Goal: Information Seeking & Learning: Find specific fact

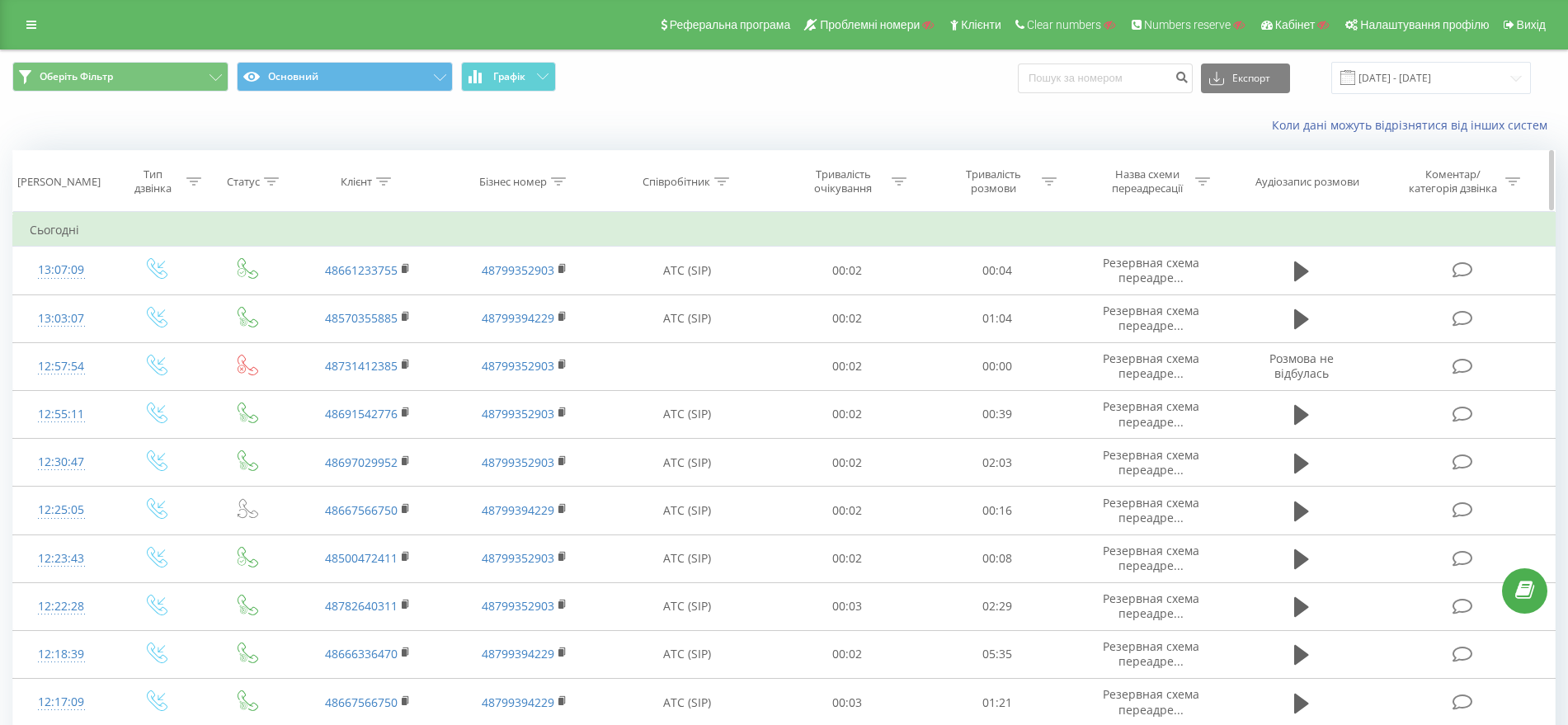
click at [559, 179] on icon at bounding box center [558, 181] width 14 height 8
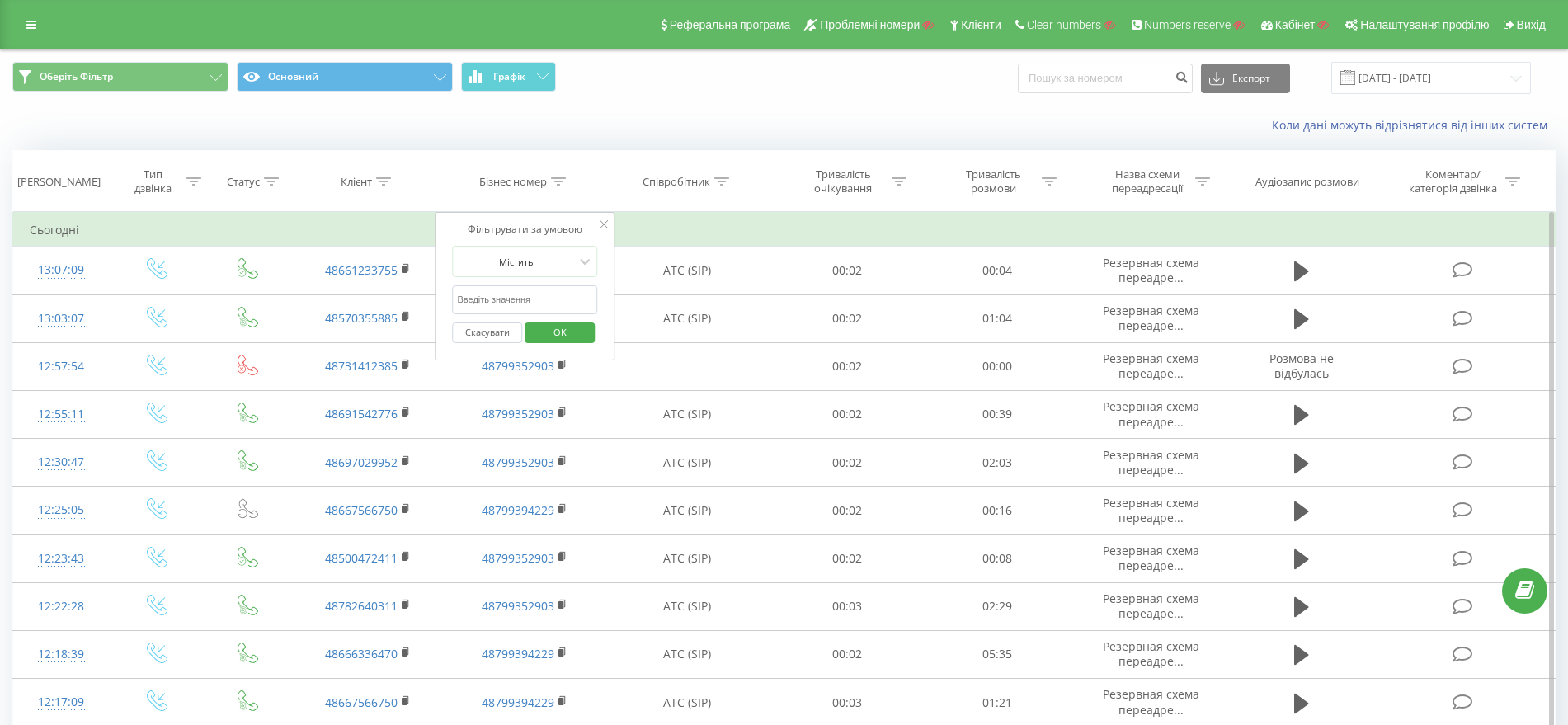
click at [489, 300] on input "text" at bounding box center [524, 300] width 145 height 29
paste input "Znanylekarz_Wroclaw"
type input "Znanylekarz_Wroclaw"
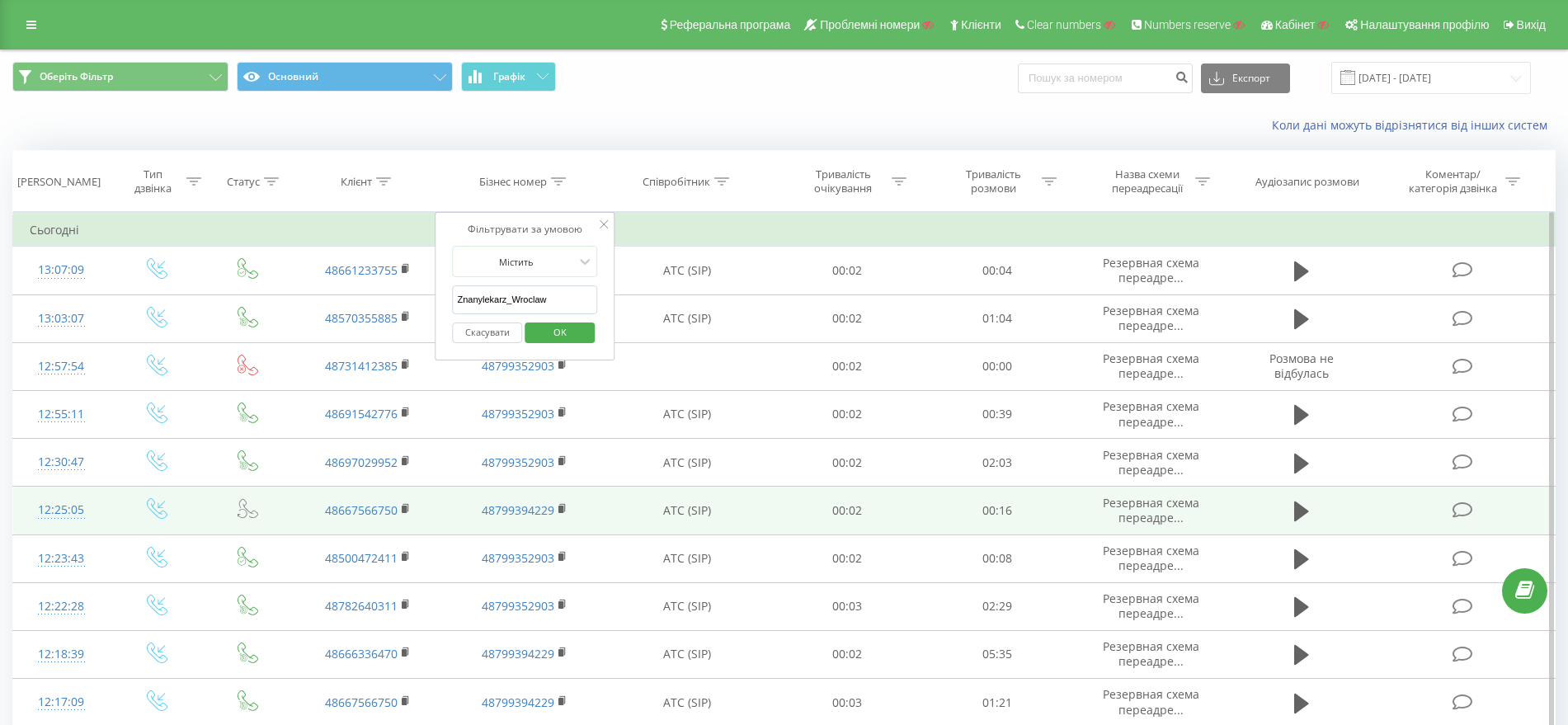
click button "OK" at bounding box center [559, 332] width 70 height 21
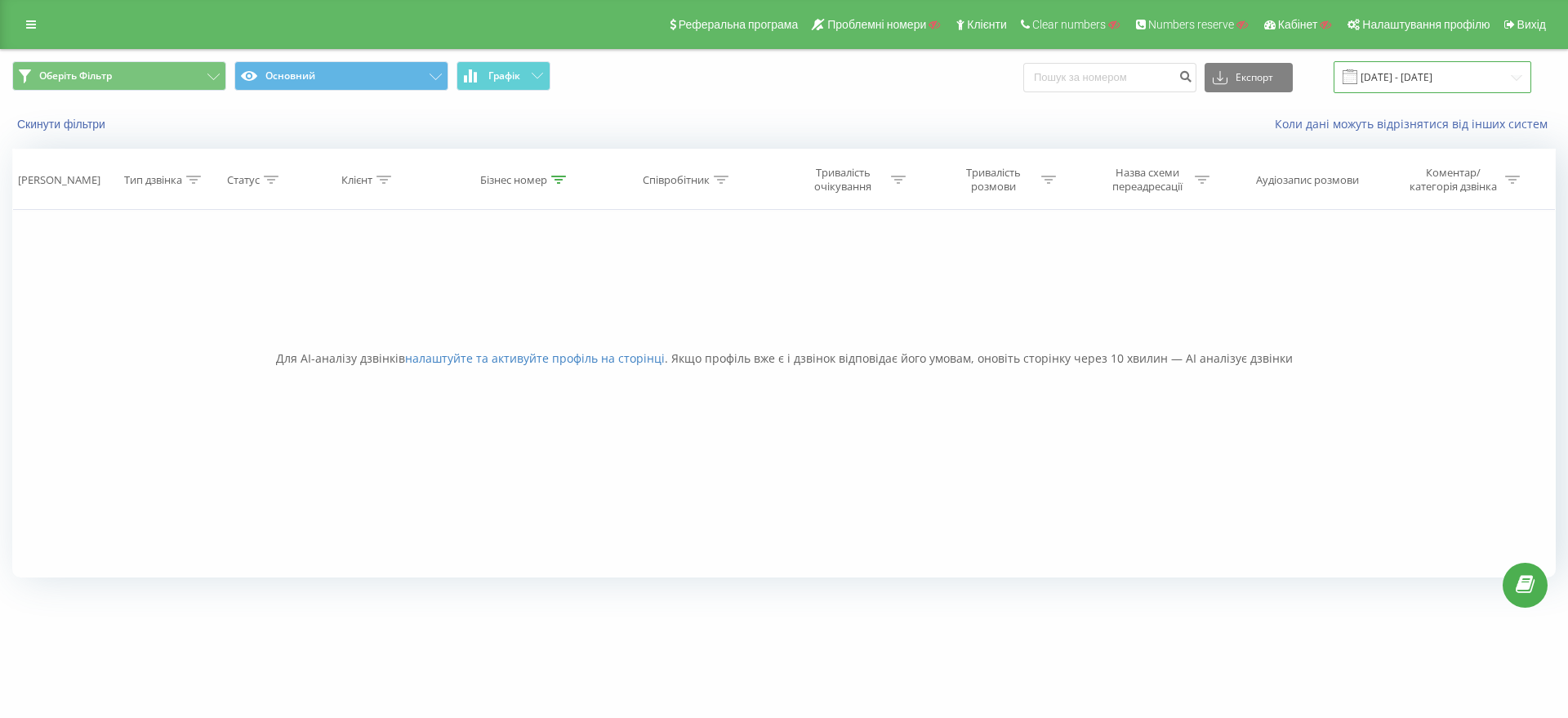
click at [1416, 69] on input "[DATE] - [DATE]" at bounding box center [1433, 77] width 197 height 32
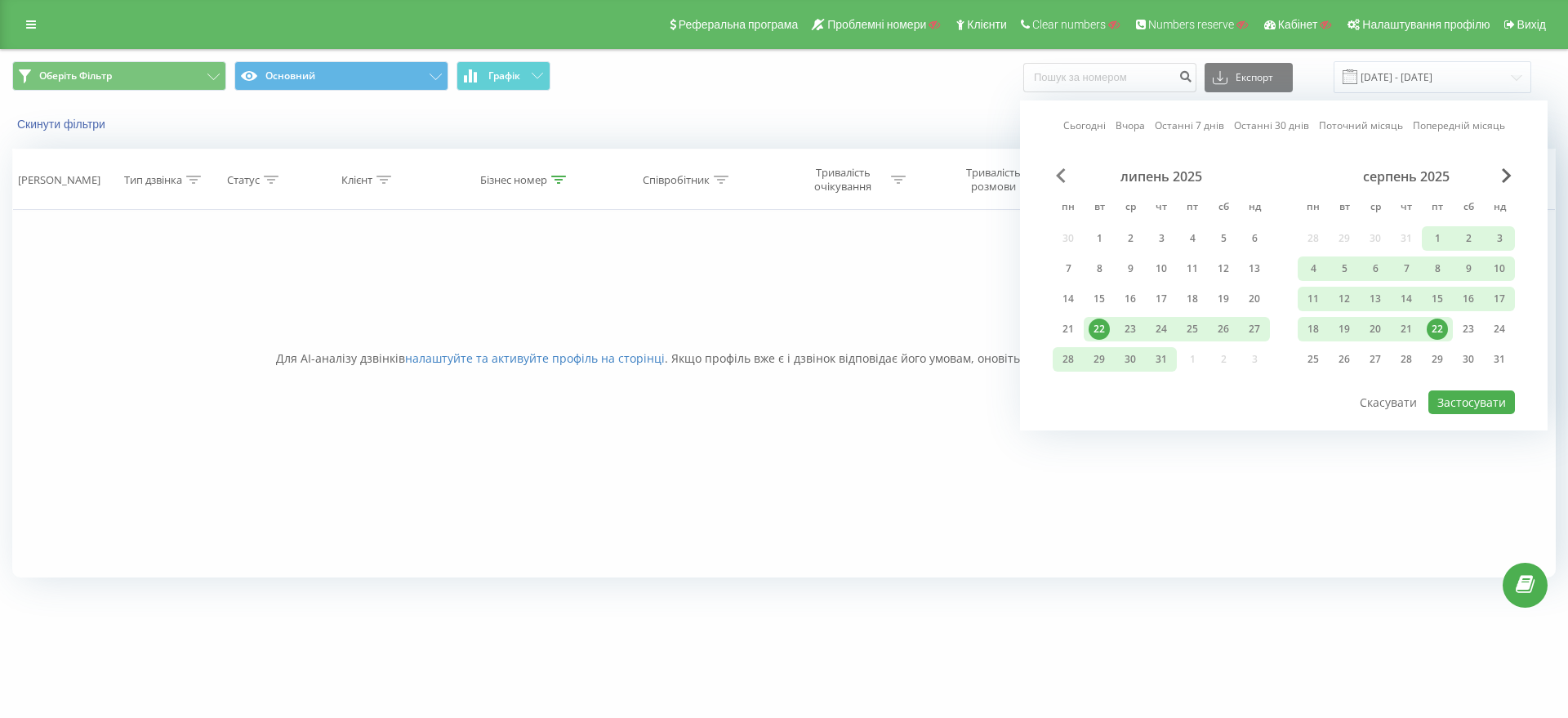
click at [1059, 177] on span "Previous Month" at bounding box center [1061, 176] width 10 height 14
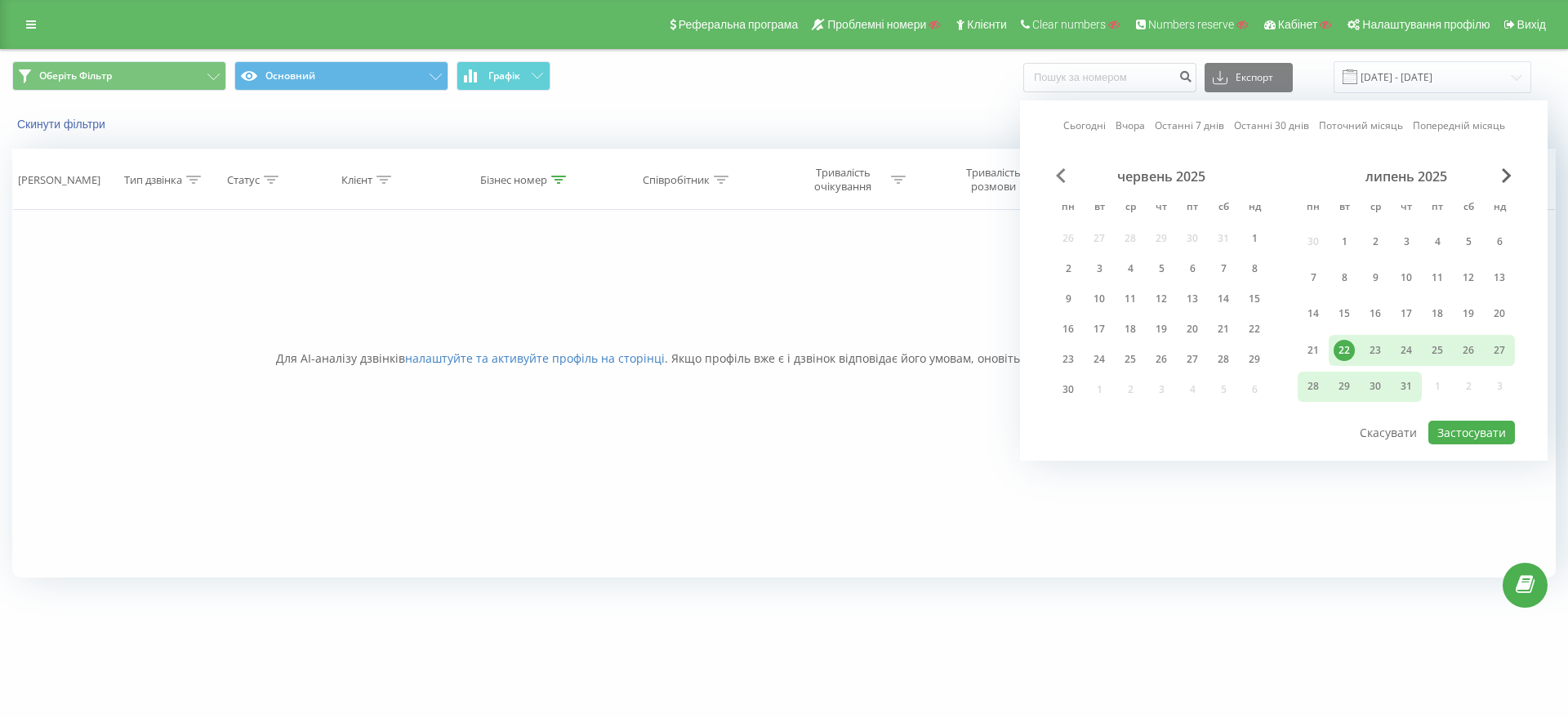
click at [1059, 177] on span "Previous Month" at bounding box center [1061, 176] width 10 height 14
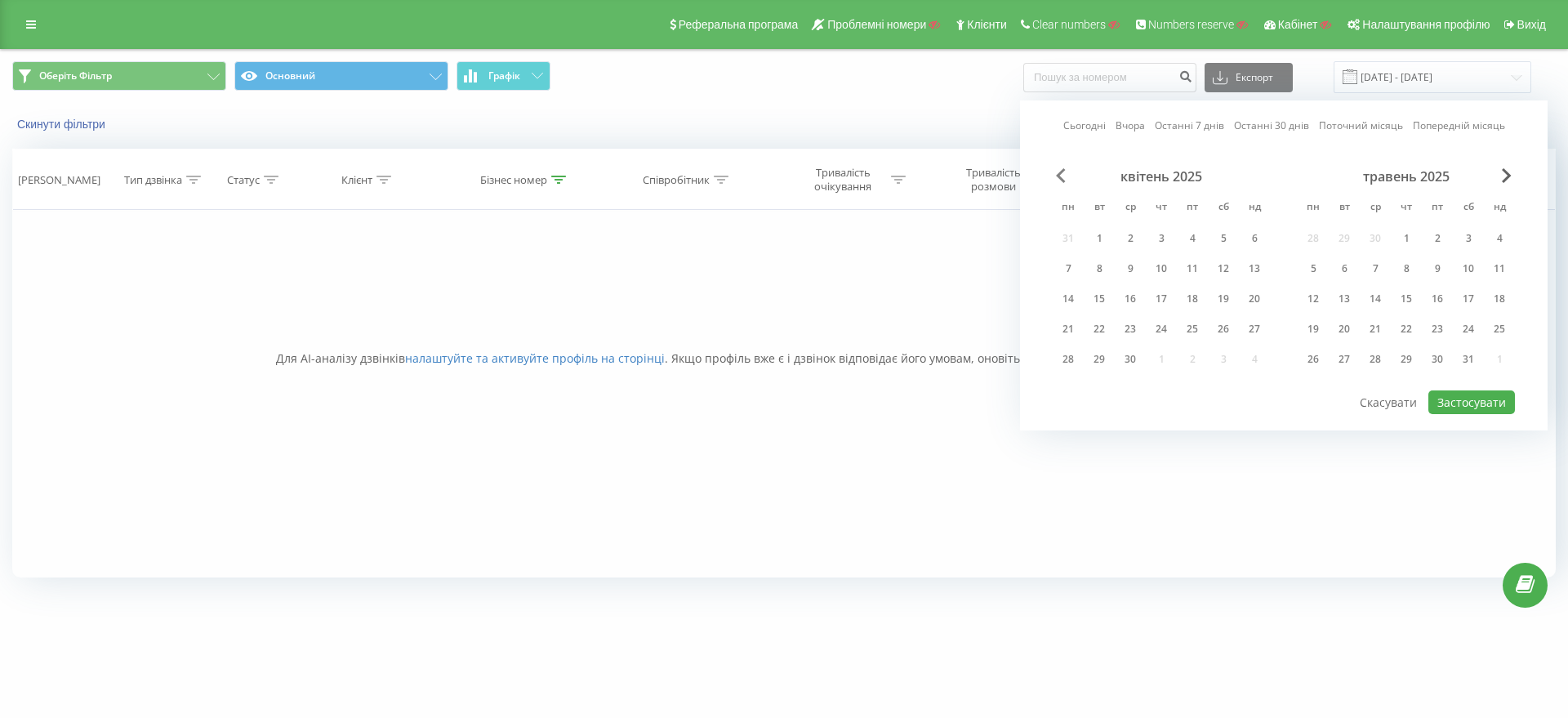
click at [1059, 177] on span "Previous Month" at bounding box center [1061, 176] width 10 height 14
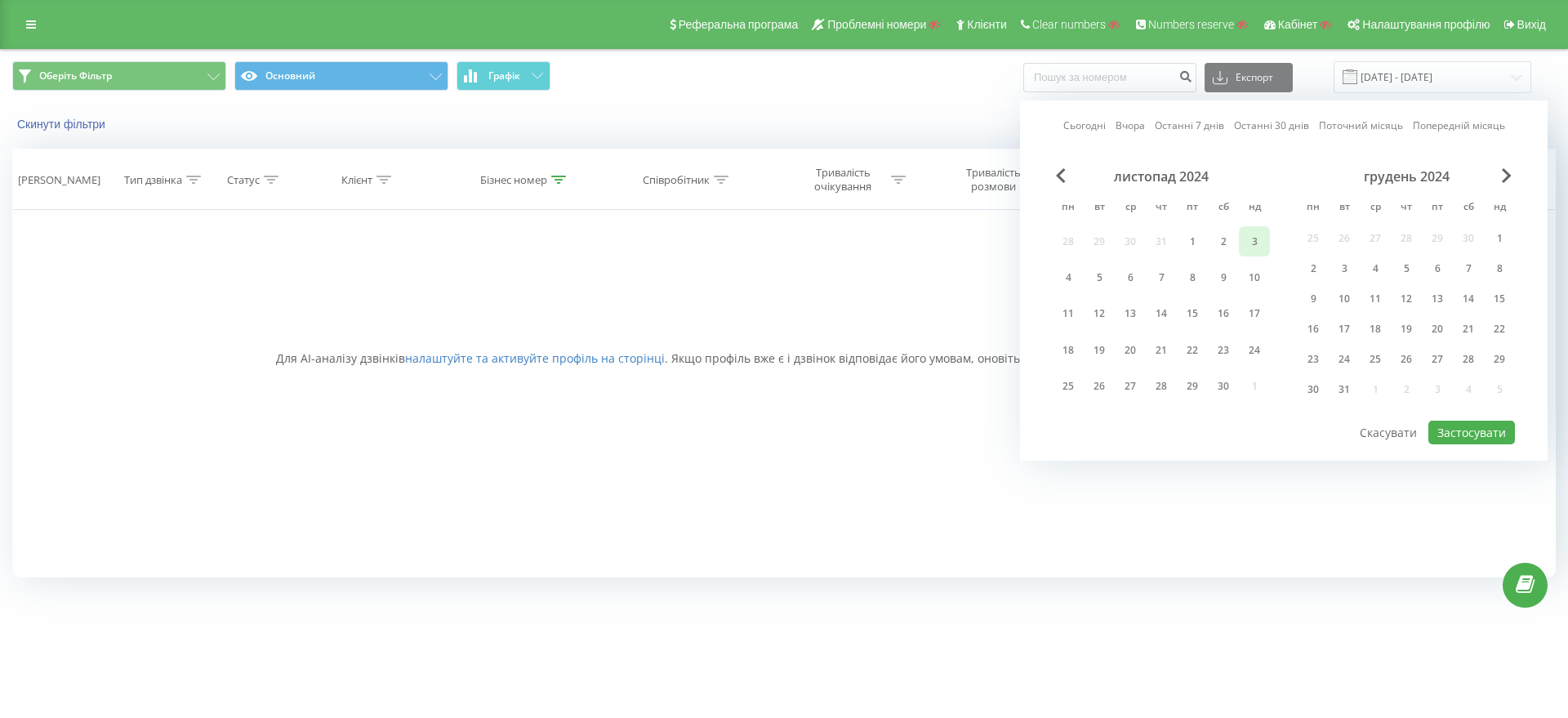
click at [1260, 246] on div "3" at bounding box center [1254, 242] width 22 height 22
click at [1503, 171] on span "Next Month" at bounding box center [1506, 176] width 10 height 14
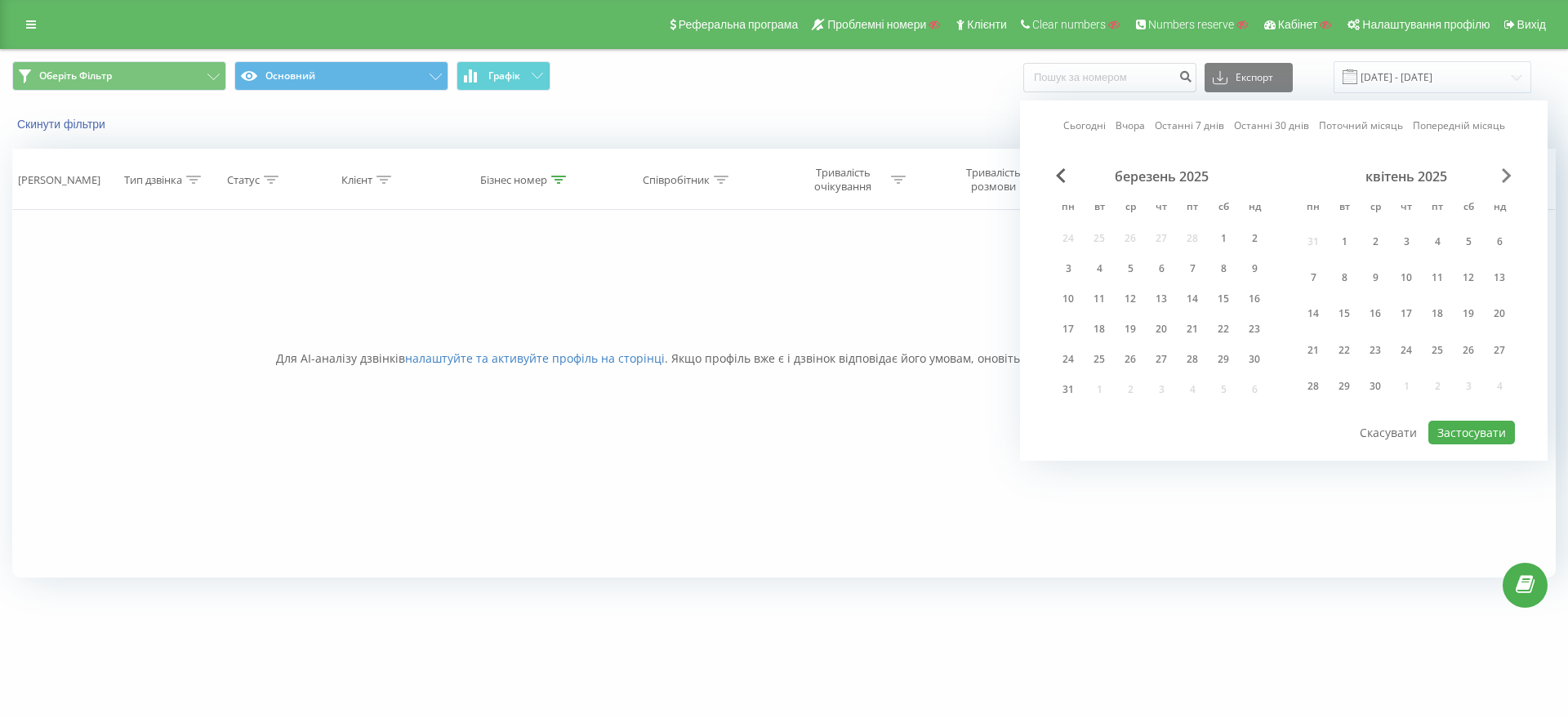
click at [1503, 171] on span "Next Month" at bounding box center [1506, 176] width 10 height 14
click at [1503, 172] on span "Next Month" at bounding box center [1506, 176] width 10 height 14
click at [1415, 362] on div "28" at bounding box center [1407, 359] width 22 height 22
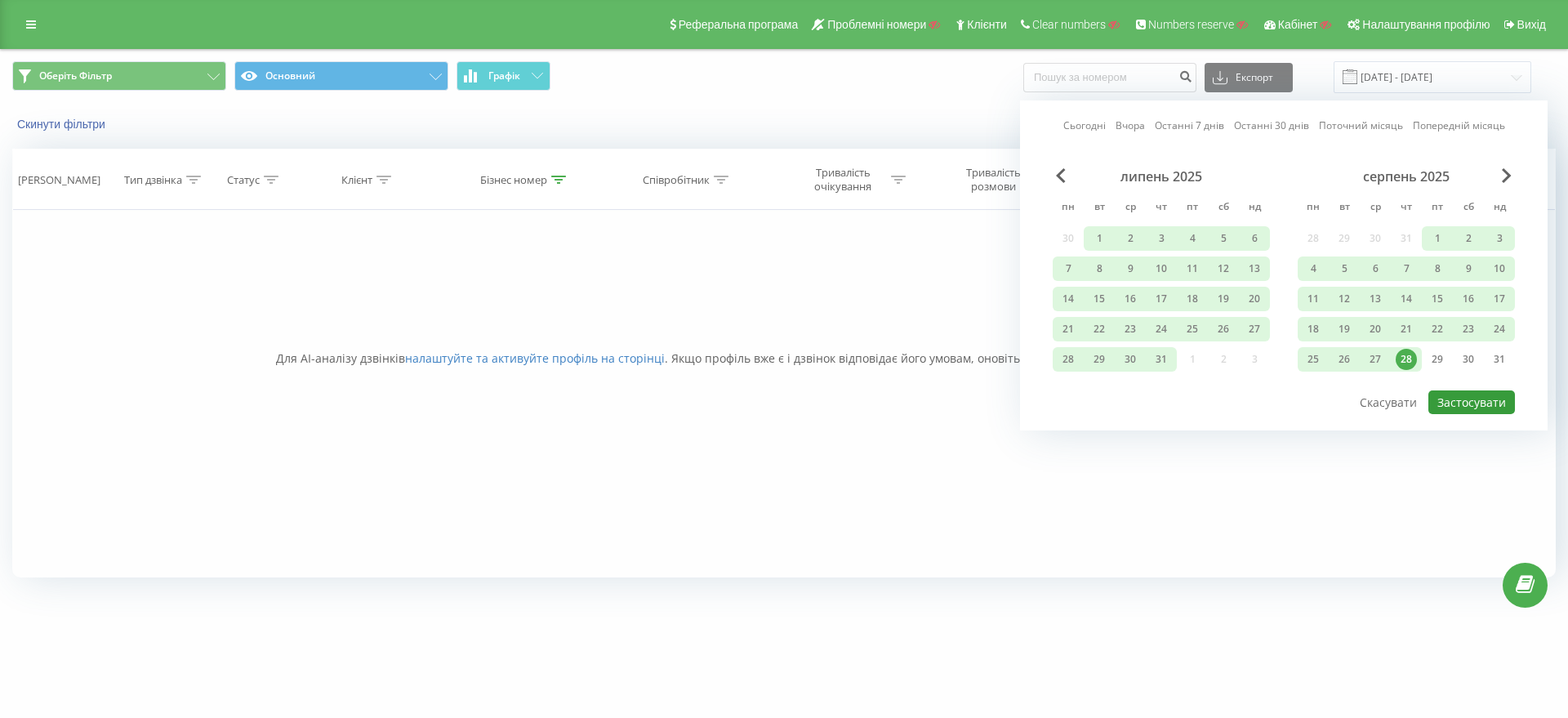
click at [1454, 395] on button "Застосувати" at bounding box center [1471, 402] width 87 height 23
type input "[DATE] - [DATE]"
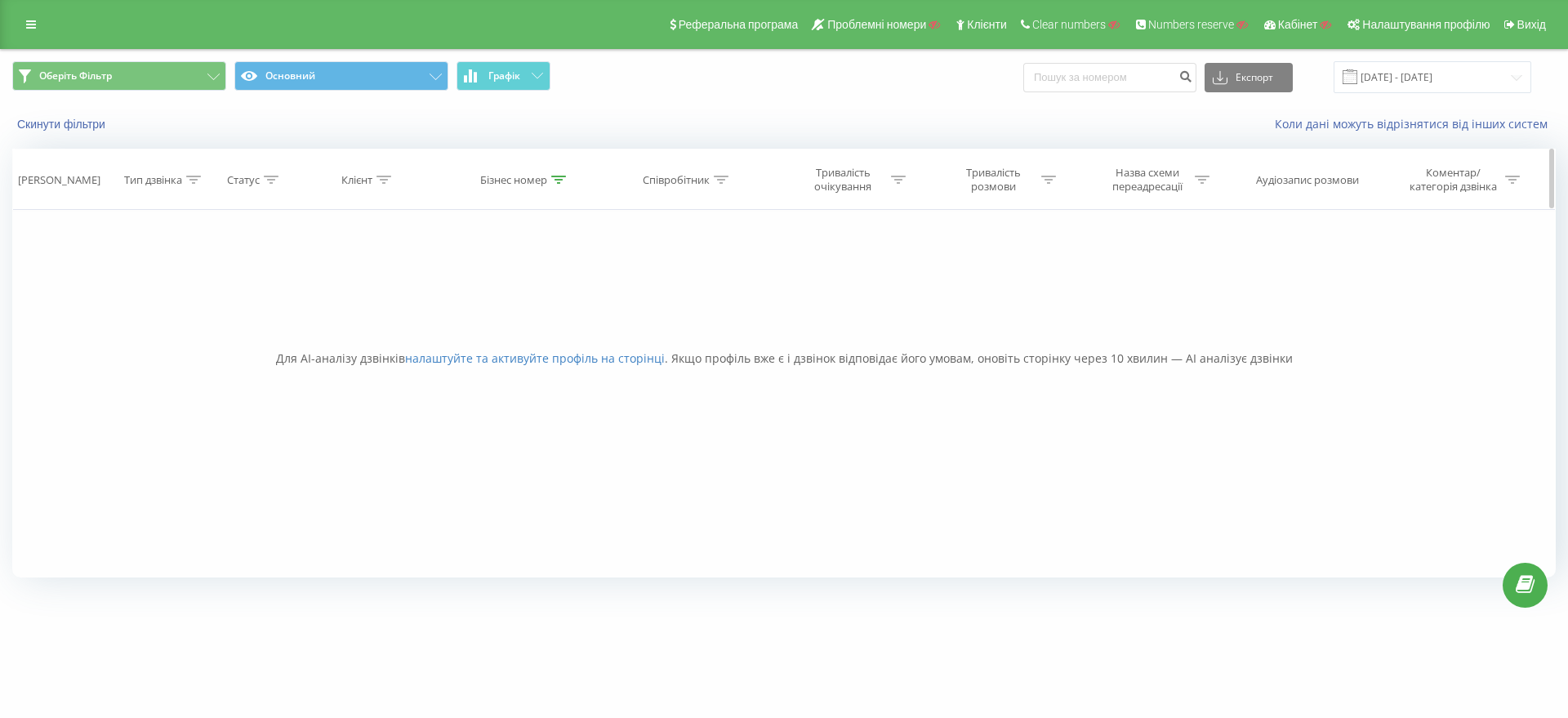
click at [558, 176] on icon at bounding box center [559, 179] width 14 height 8
click at [605, 221] on icon at bounding box center [602, 221] width 8 height 8
click at [334, 79] on button "Основний" at bounding box center [341, 75] width 214 height 30
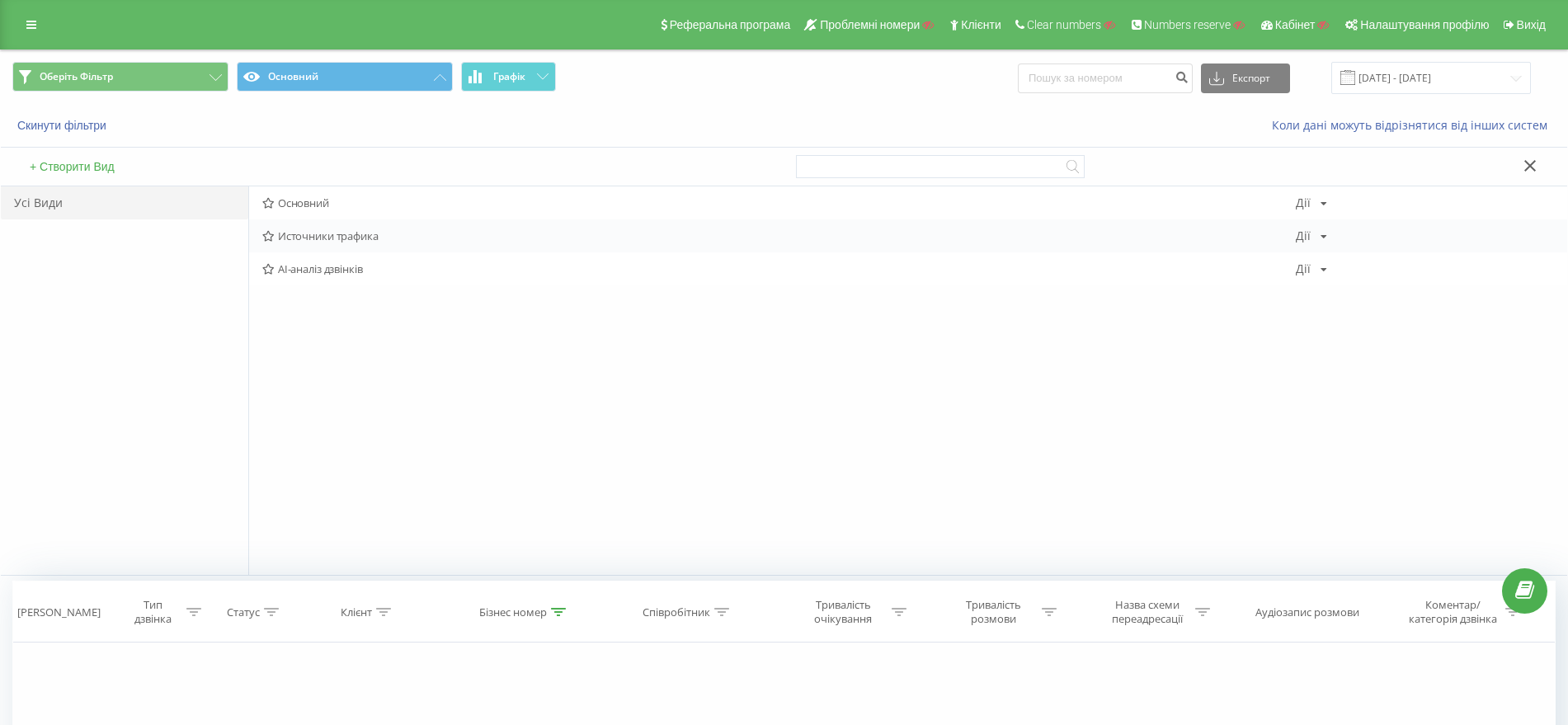
click at [344, 223] on div "Источники трафика [PERSON_NAME] Копіювати Видалити За замовчуванням Поділитися" at bounding box center [908, 235] width 1318 height 33
click at [354, 242] on span "Источники трафика" at bounding box center [779, 235] width 1033 height 12
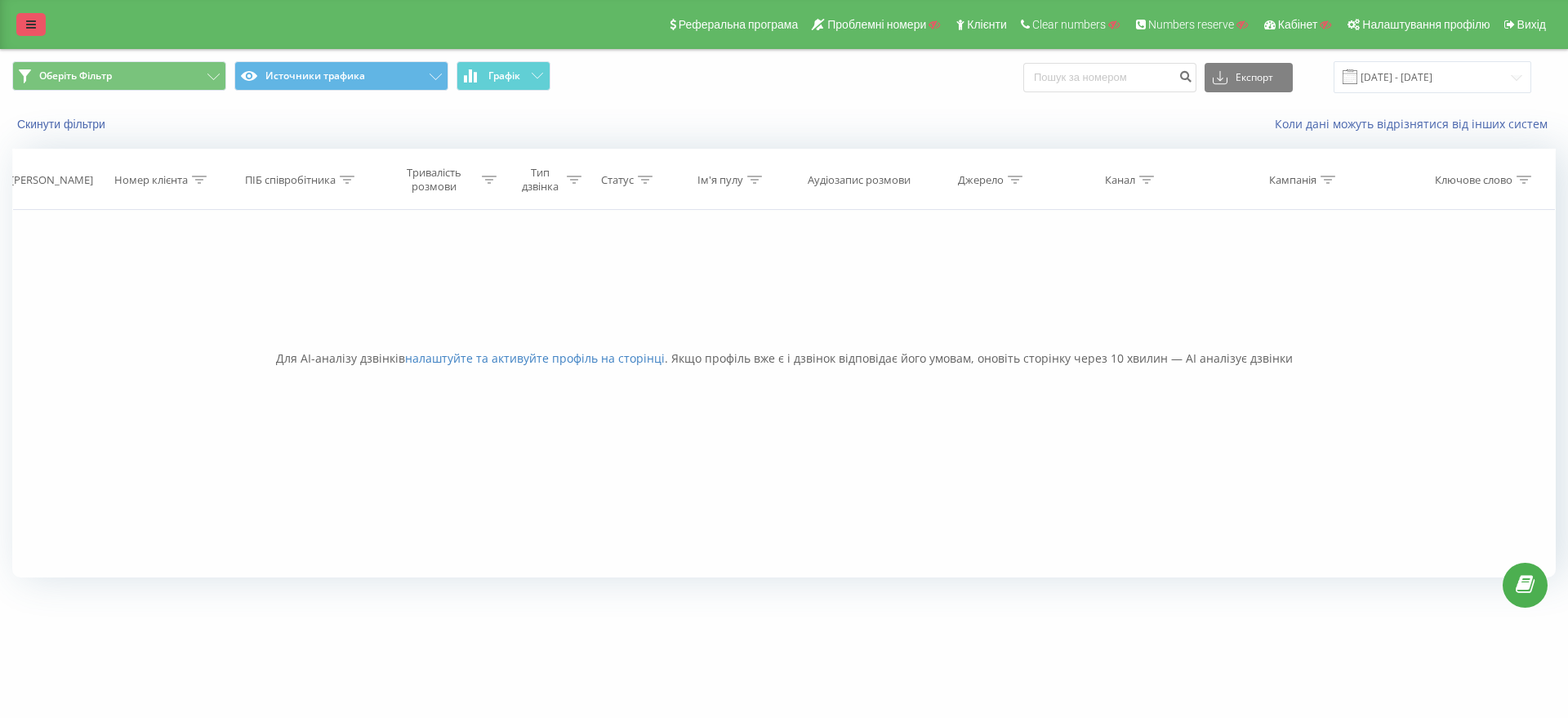
click at [18, 21] on link at bounding box center [30, 25] width 30 height 23
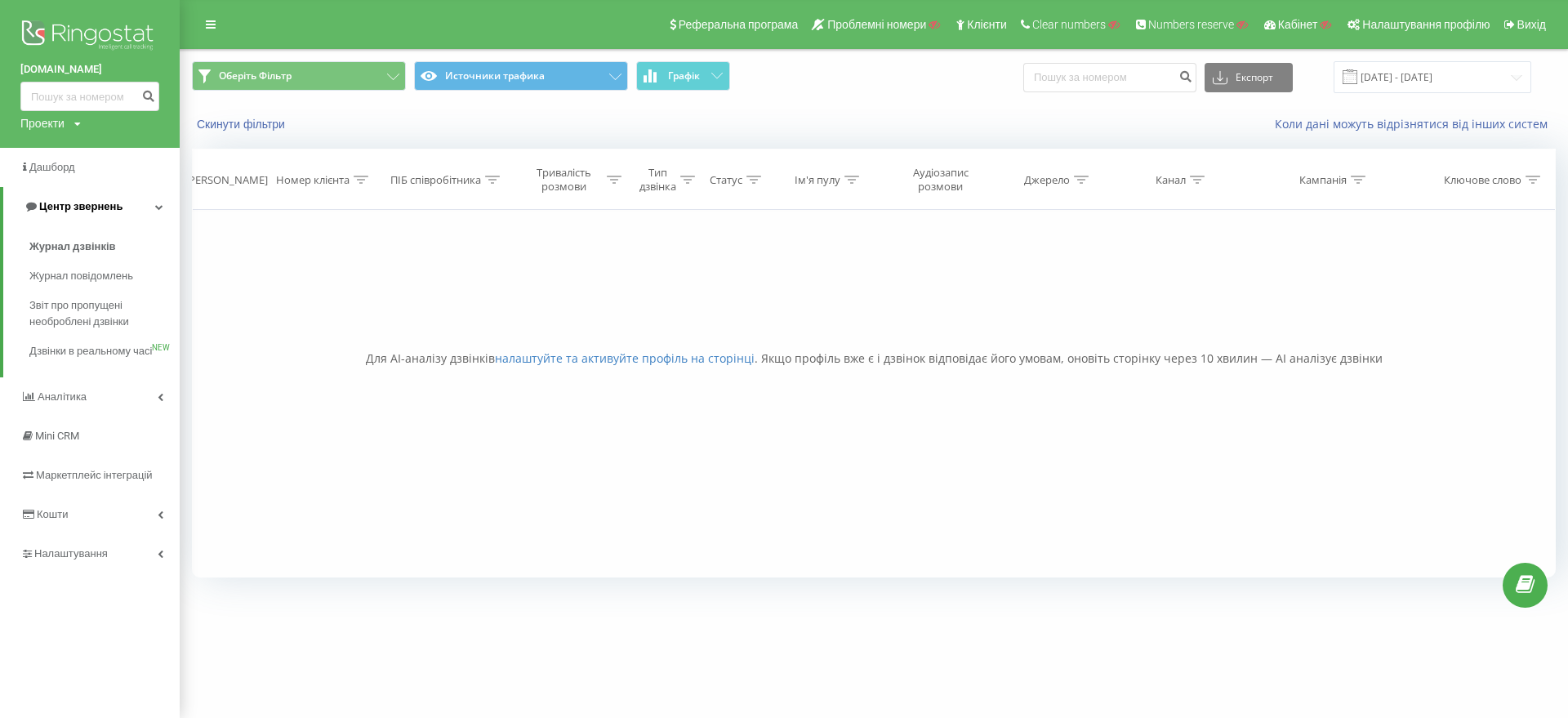
click at [105, 207] on span "Центр звернень" at bounding box center [81, 206] width 83 height 13
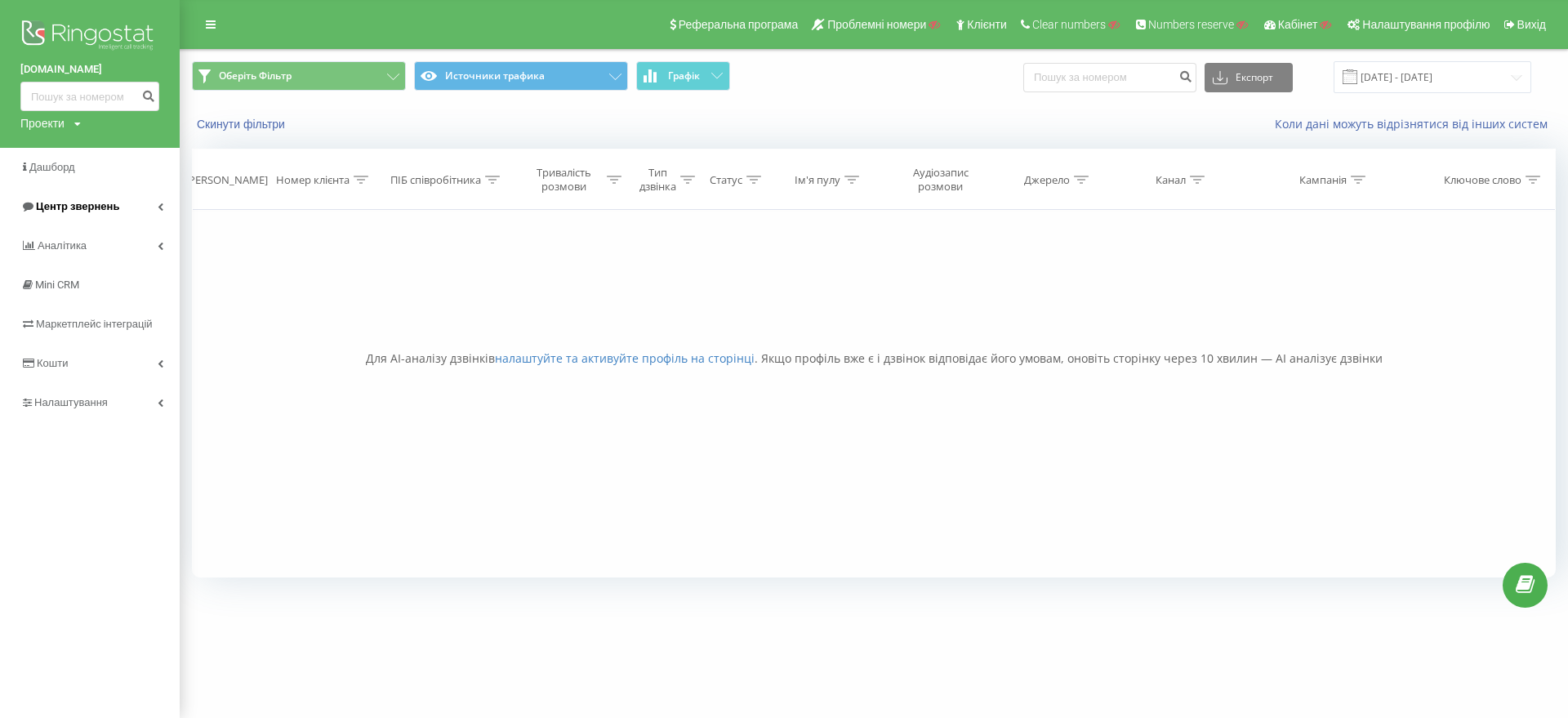
click at [104, 205] on span "Центр звернень" at bounding box center [77, 206] width 83 height 13
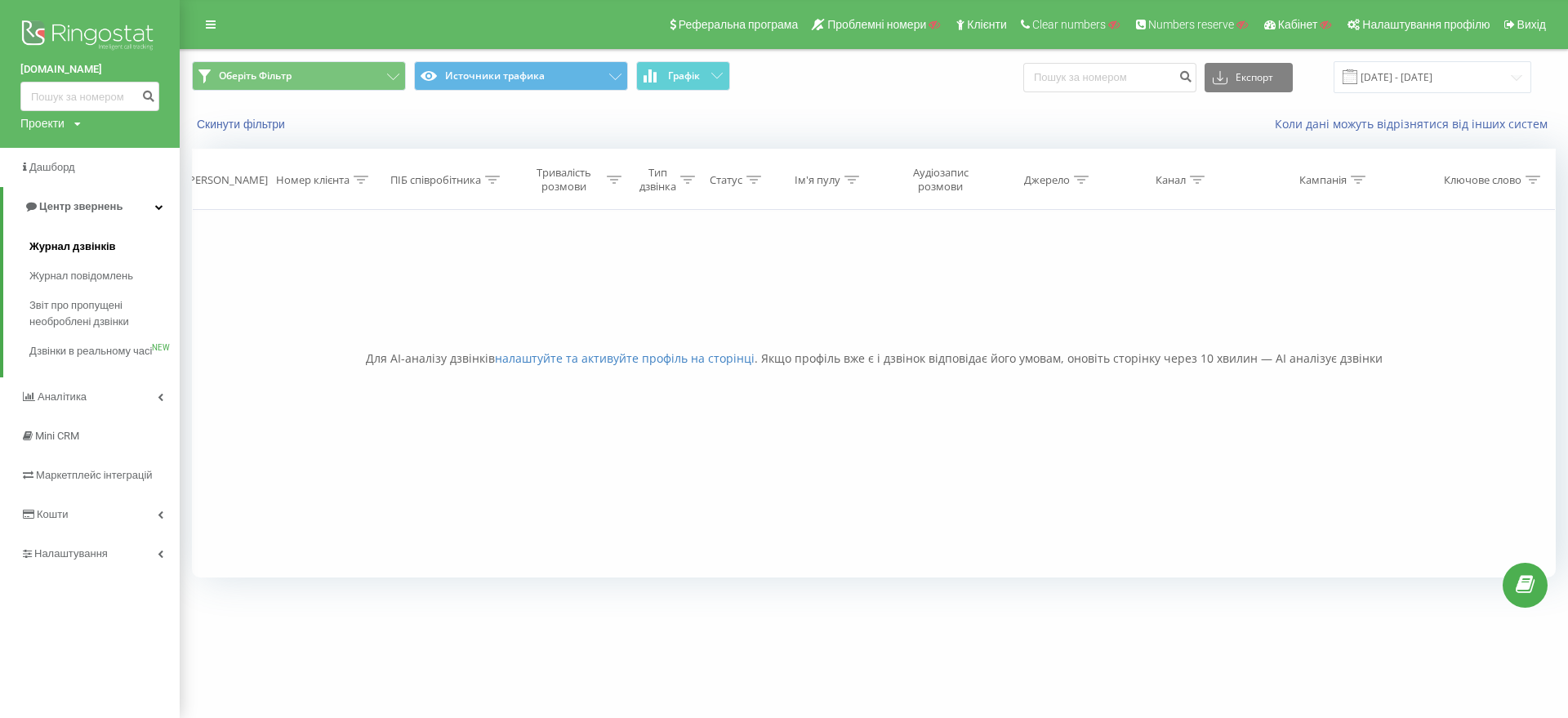
click at [81, 251] on span "Журнал дзвінків" at bounding box center [73, 247] width 87 height 16
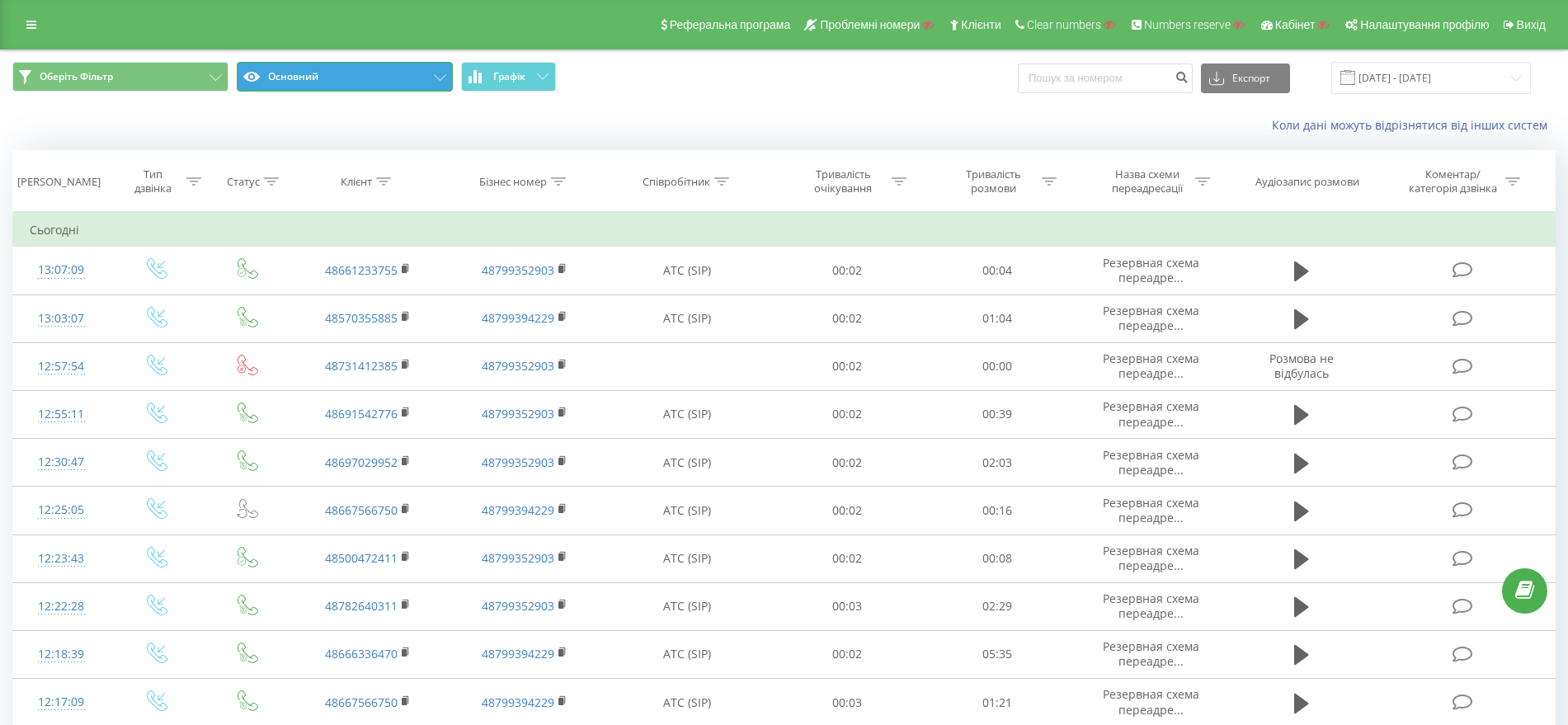
click at [416, 74] on button "Основний" at bounding box center [344, 76] width 216 height 30
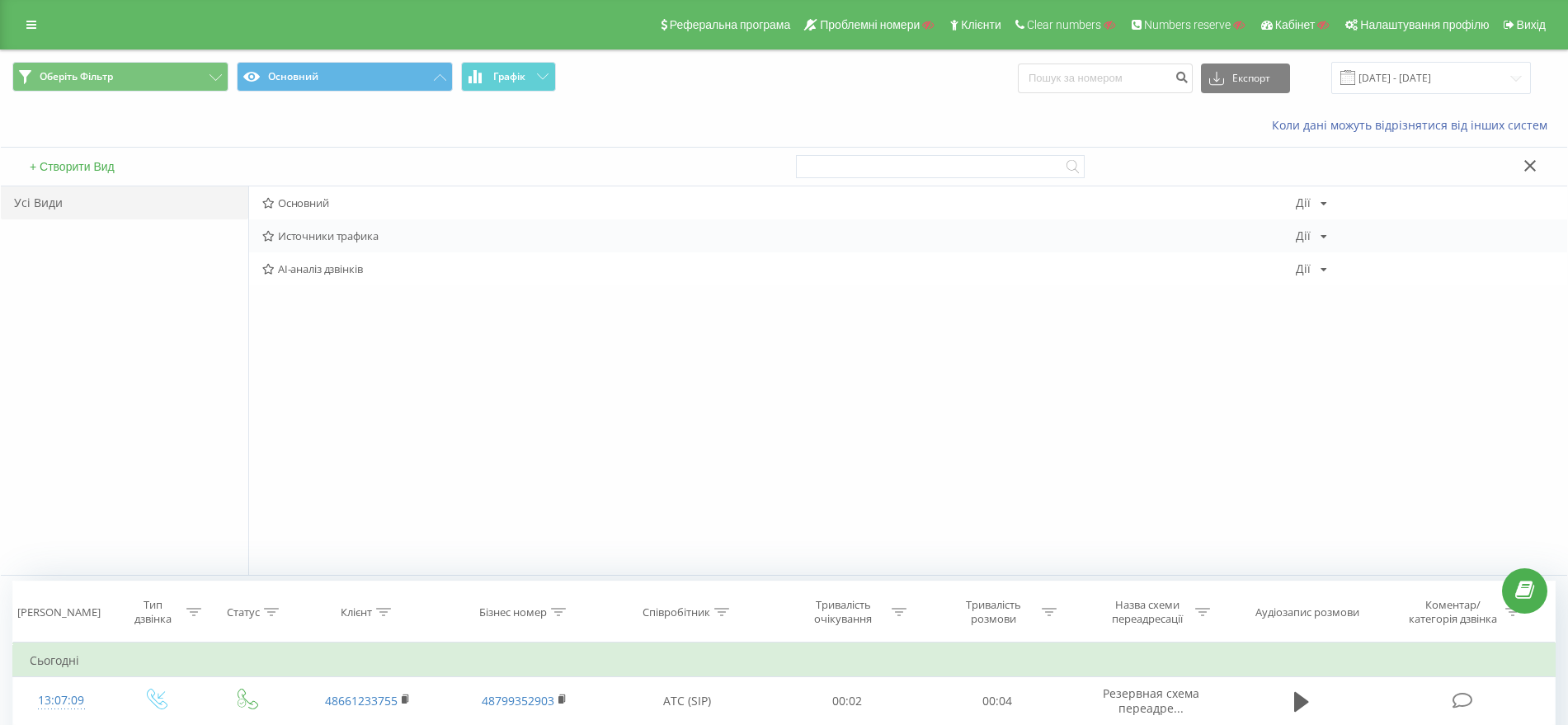
click at [366, 230] on span "Источники трафика" at bounding box center [779, 235] width 1033 height 12
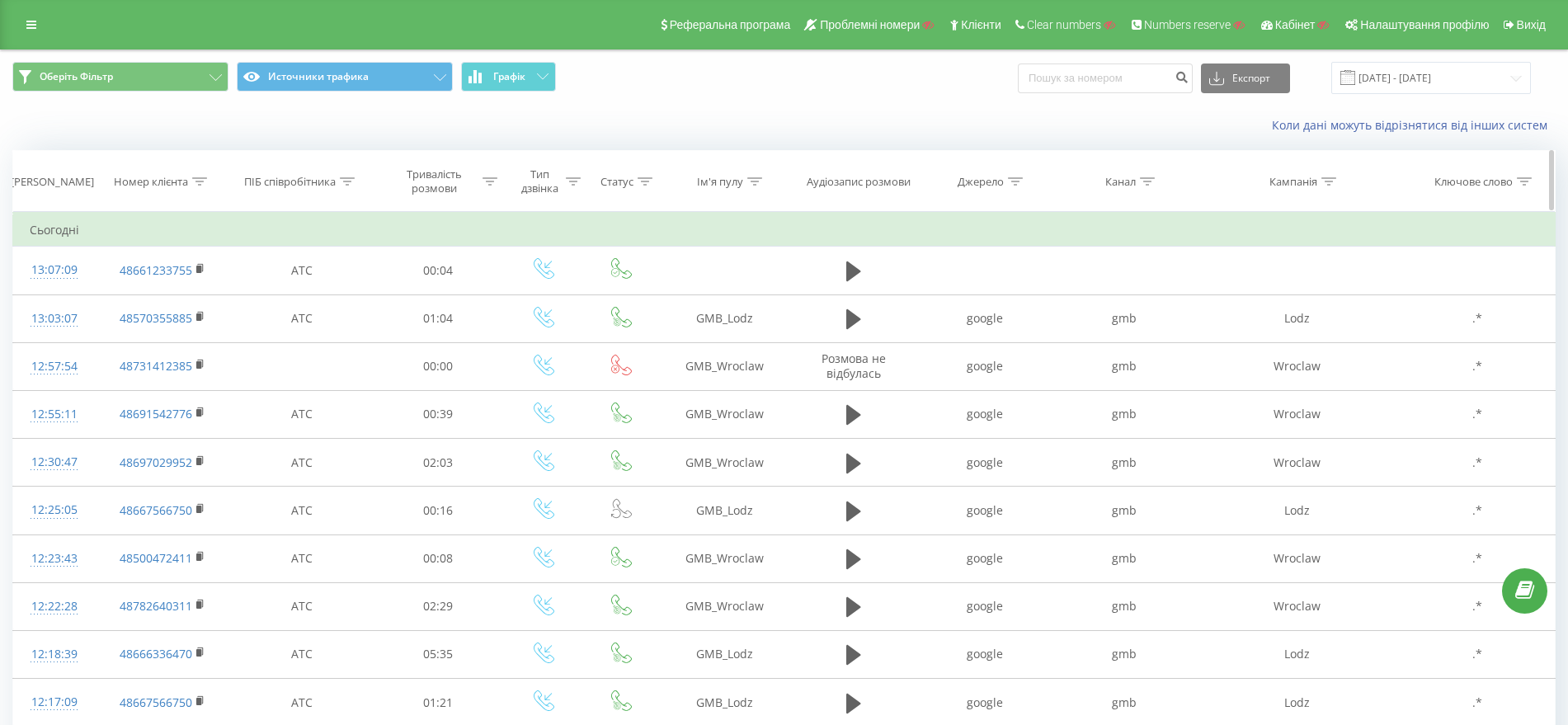
click at [757, 181] on icon at bounding box center [754, 181] width 14 height 8
click at [712, 300] on input "text" at bounding box center [725, 300] width 145 height 29
paste input "Znanylekarz_Wroclaw"
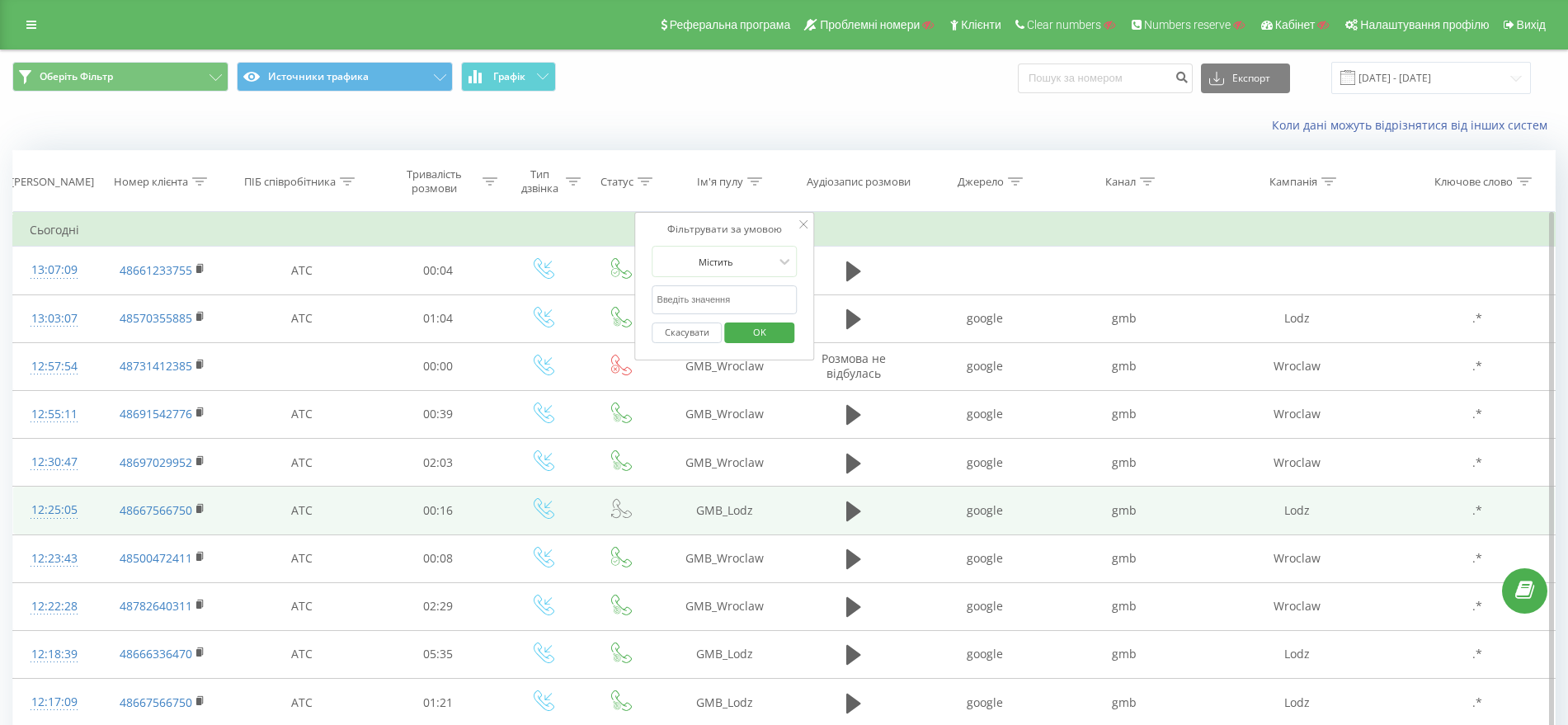
type input "Znanylekarz_Wroclaw"
click button "OK" at bounding box center [759, 332] width 70 height 21
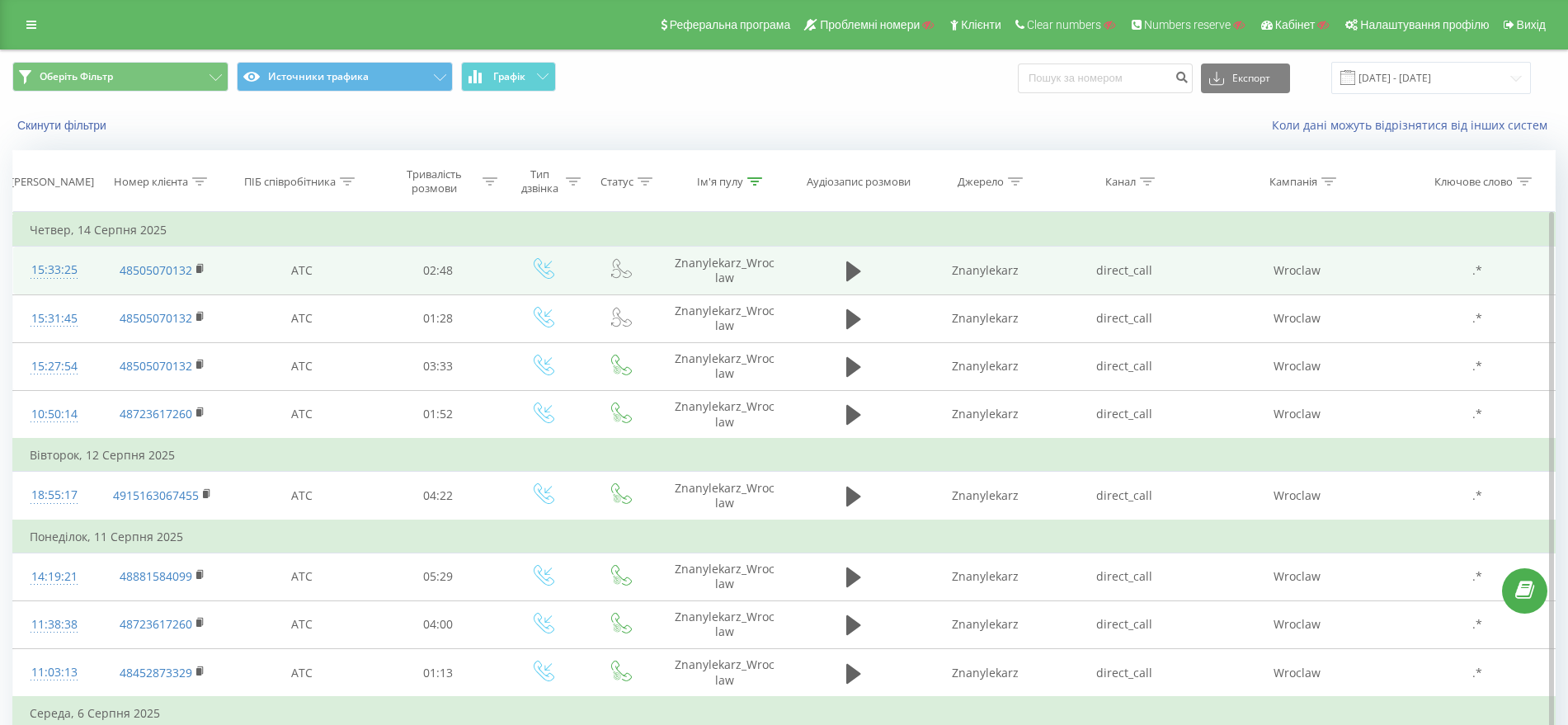
click at [134, 283] on td "48505070132" at bounding box center [163, 270] width 134 height 48
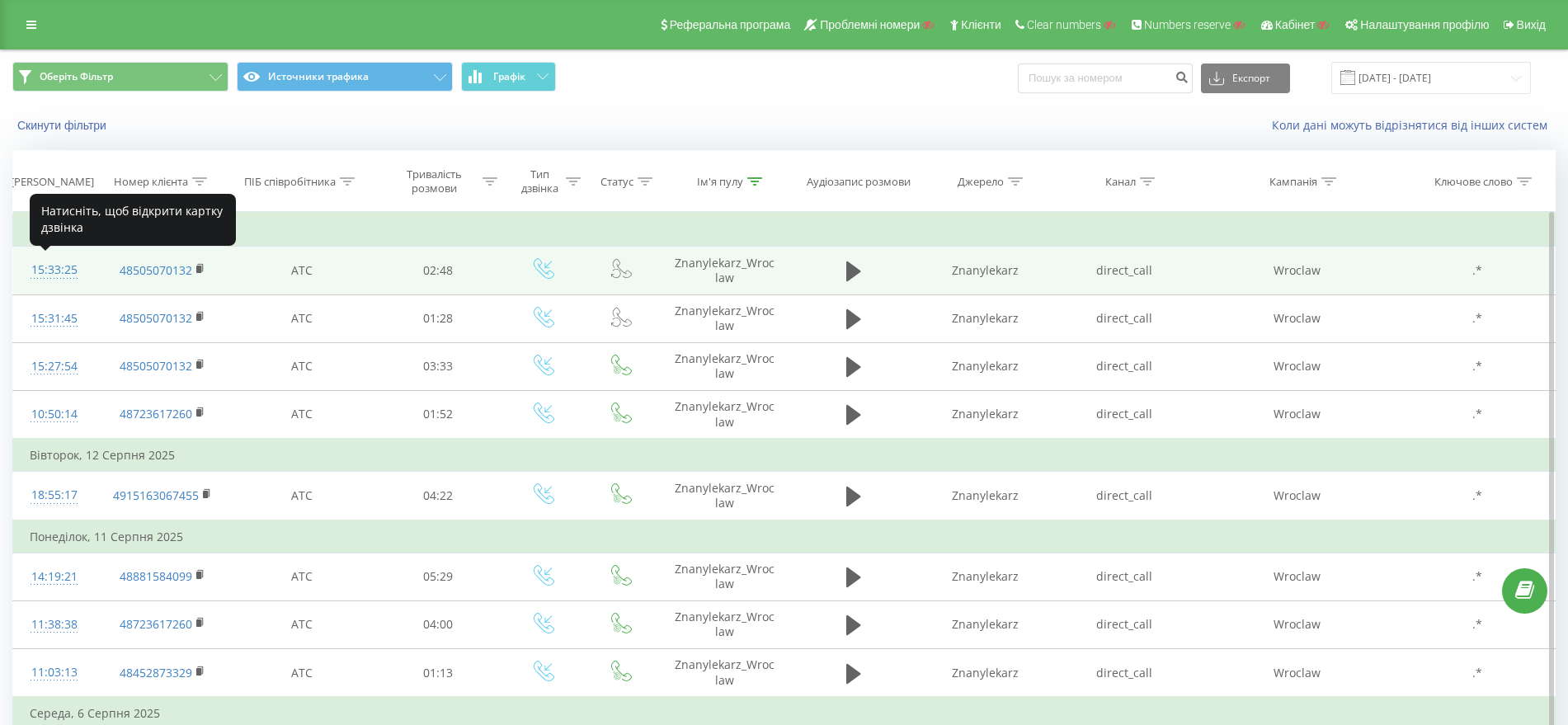
click at [51, 278] on div at bounding box center [54, 278] width 50 height 1
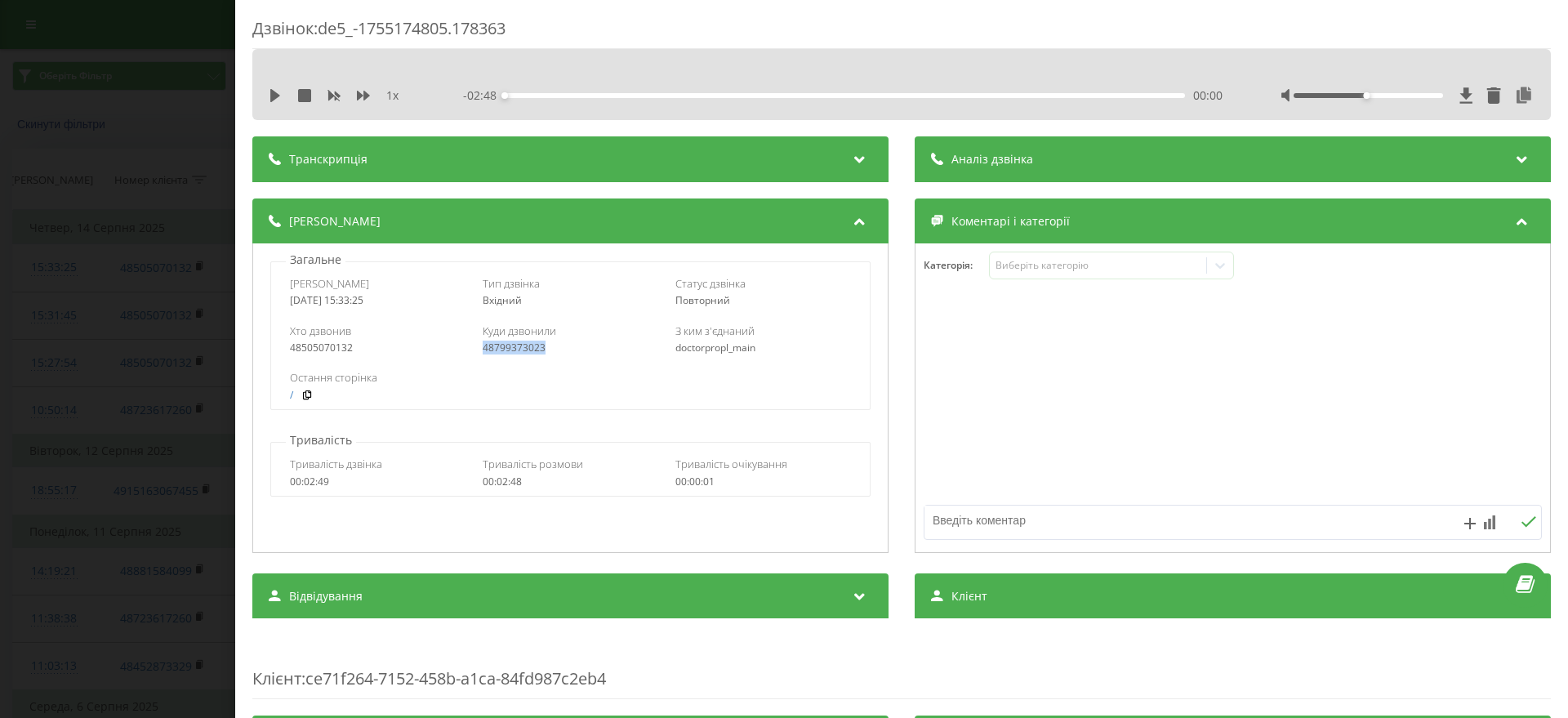
drag, startPoint x: 573, startPoint y: 348, endPoint x: 472, endPoint y: 342, distance: 101.2
click at [472, 342] on div "Хто дзвонив 48505070132 Куди дзвонили 48799373023 З ким з'єднаний doctorpropl_m…" at bounding box center [569, 339] width 598 height 48
copy div "48799373023"
